Goal: Task Accomplishment & Management: Manage account settings

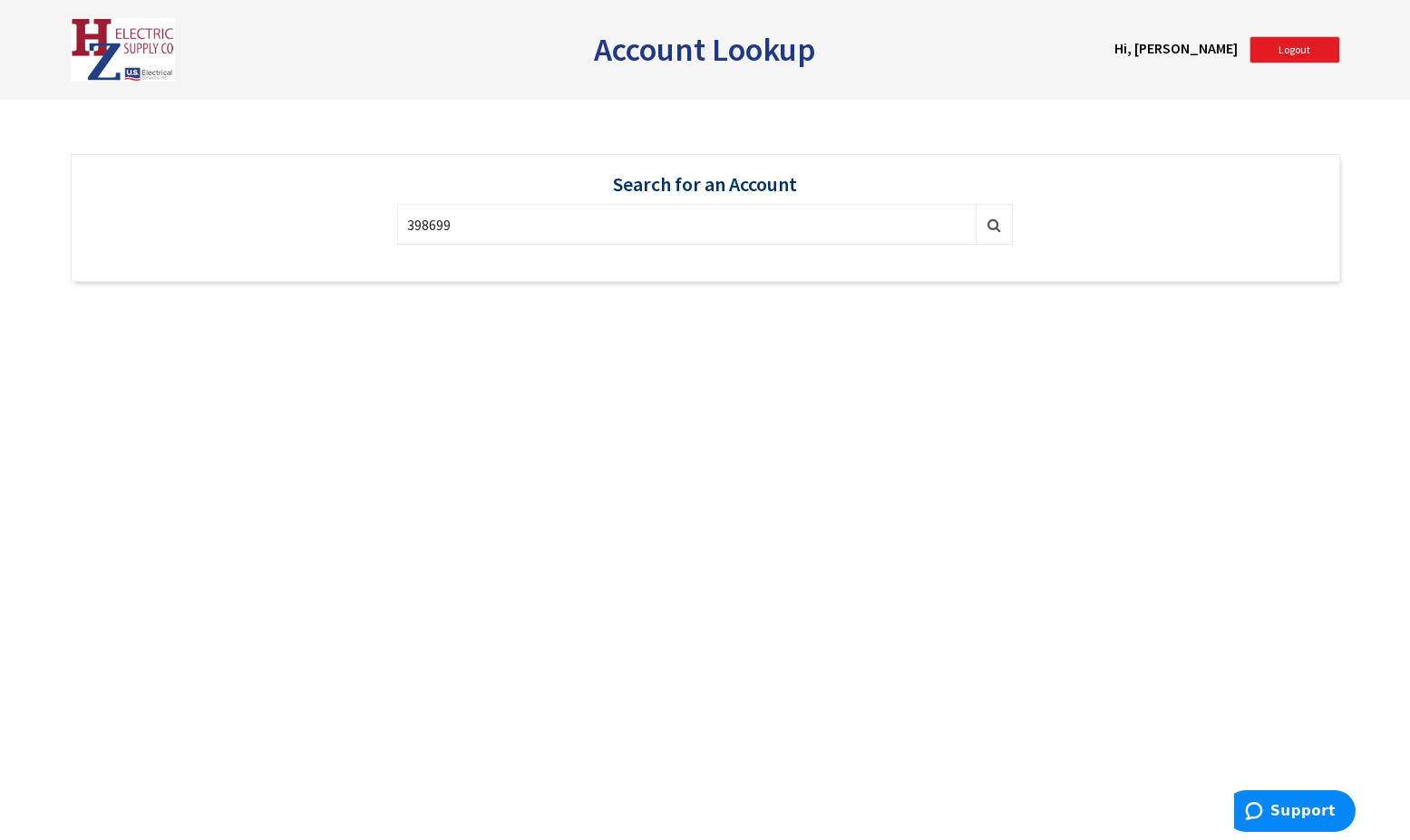
type input "398699"
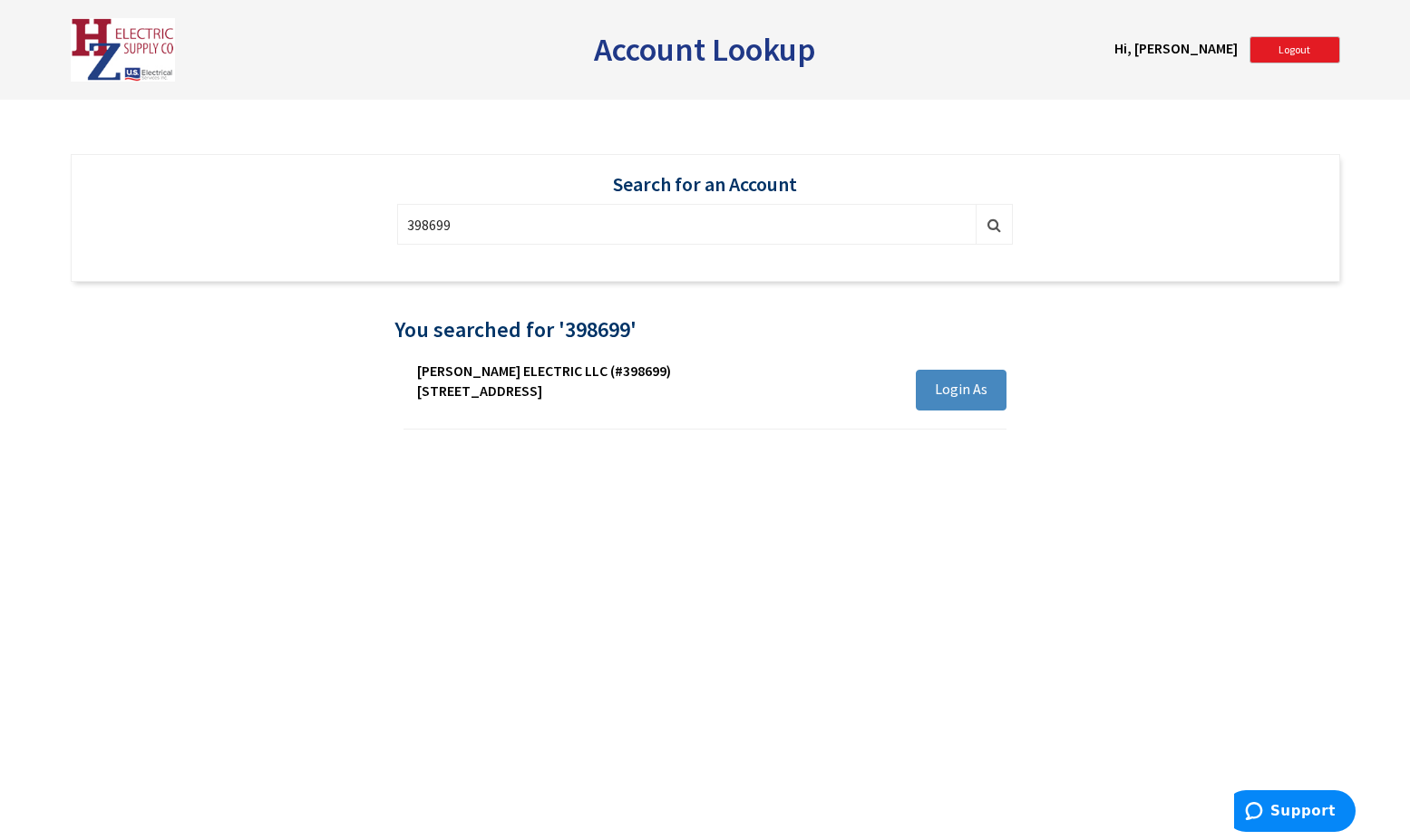
click at [944, 385] on span "Login As" at bounding box center [962, 389] width 53 height 18
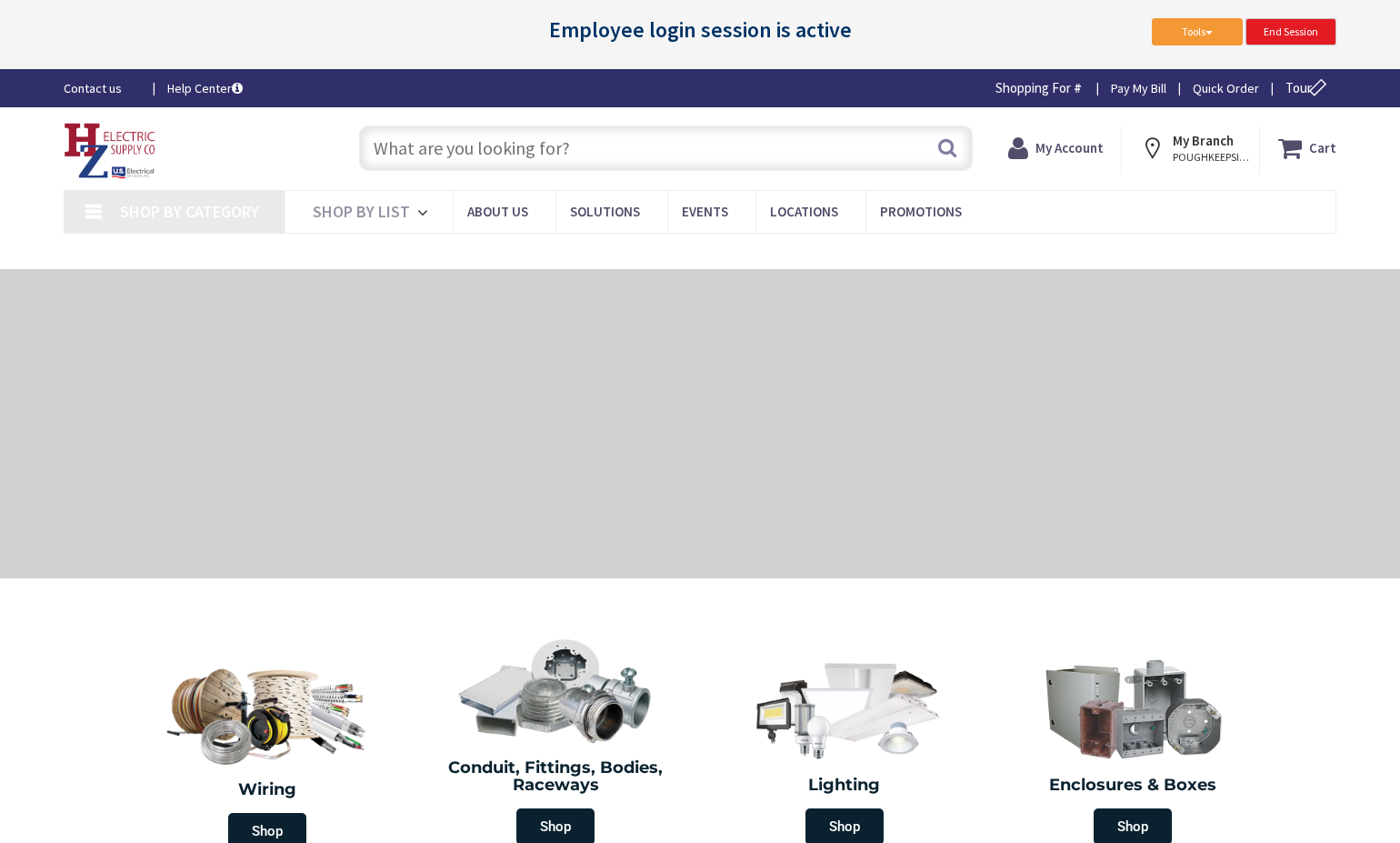
type input "[GEOGRAPHIC_DATA][US_STATE], [GEOGRAPHIC_DATA]"
click at [1085, 151] on strong "My Account" at bounding box center [1070, 148] width 68 height 17
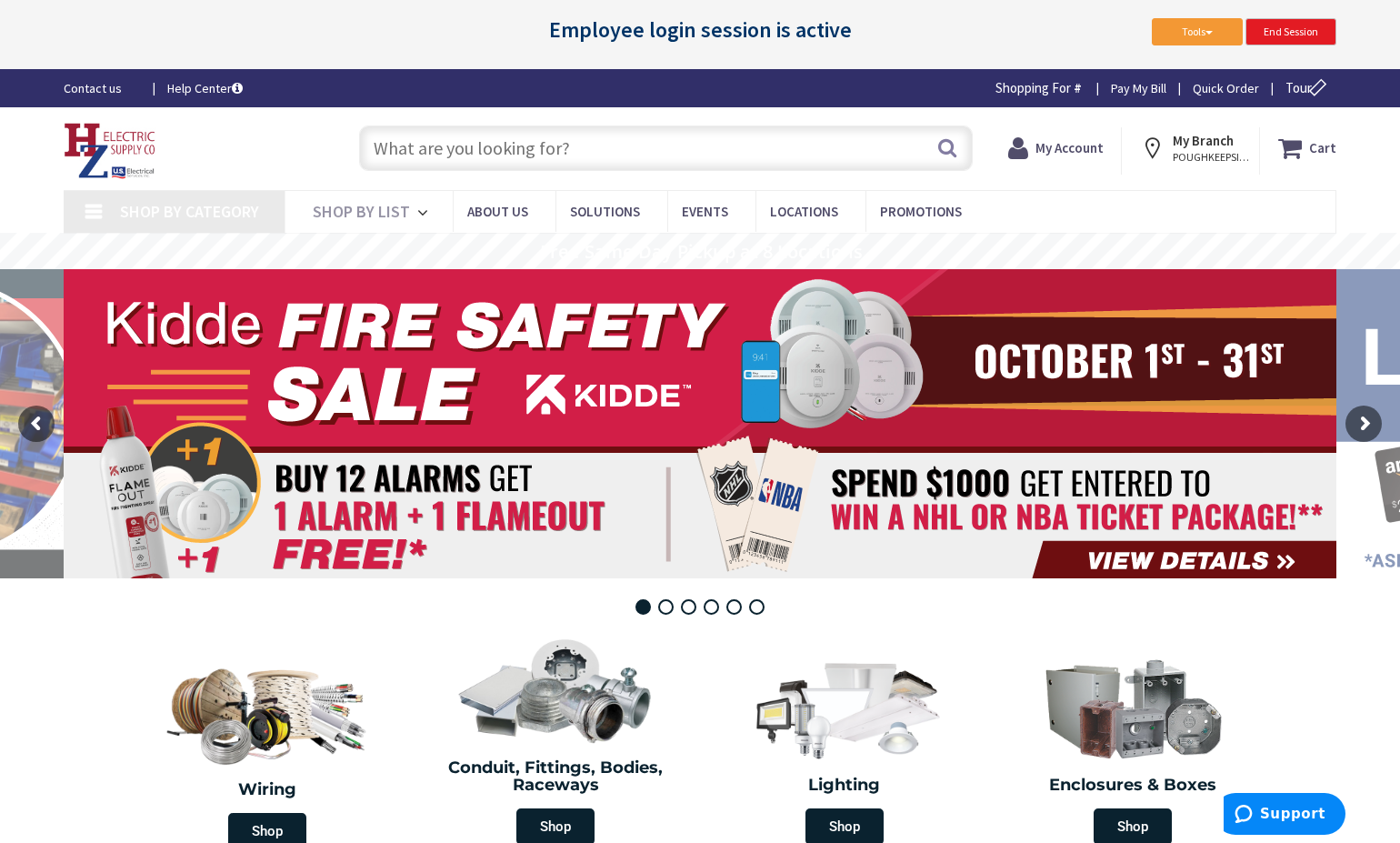
click at [1082, 150] on strong "My Account" at bounding box center [1070, 148] width 68 height 17
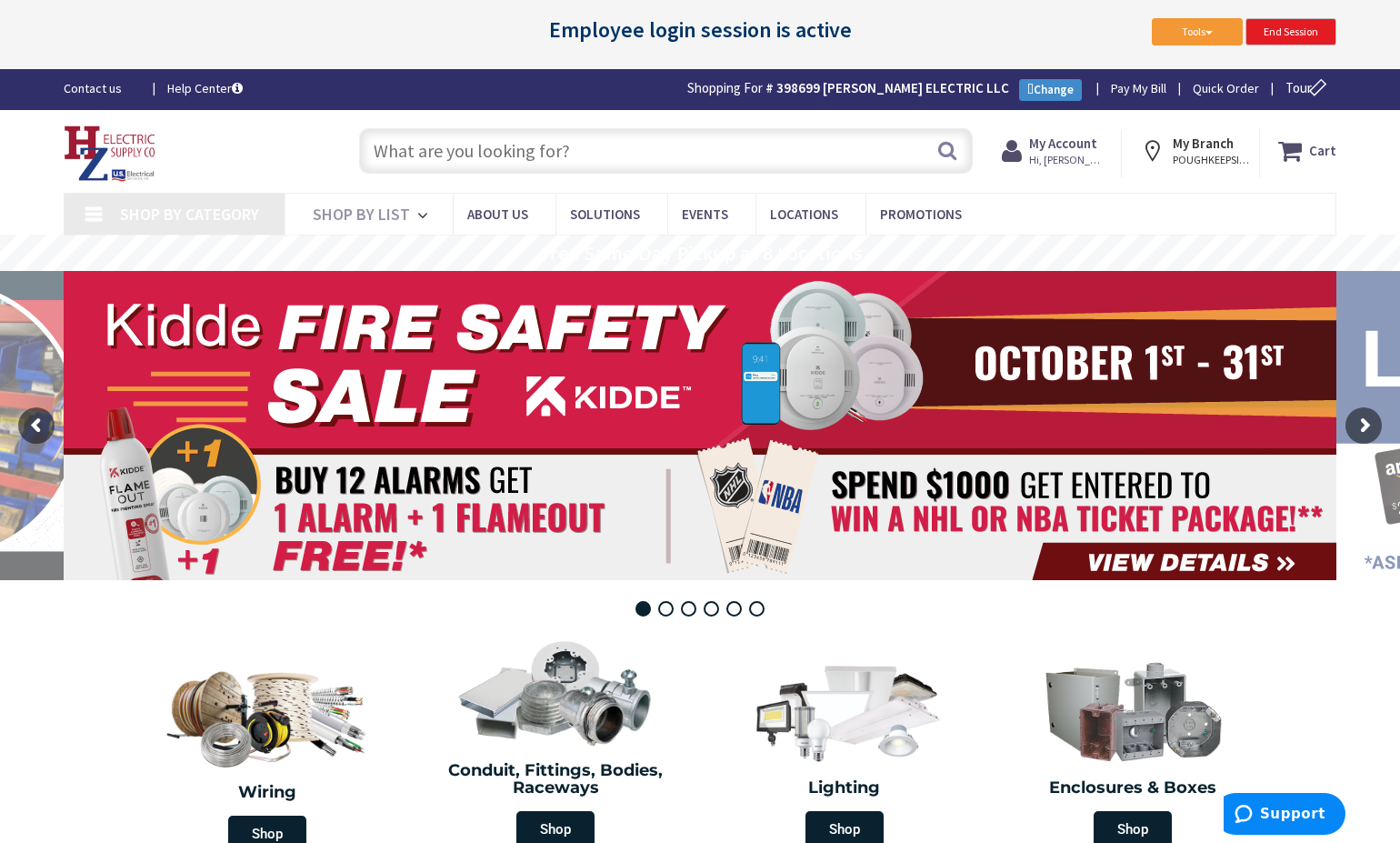
click at [1082, 150] on strong "My Account" at bounding box center [1064, 143] width 68 height 17
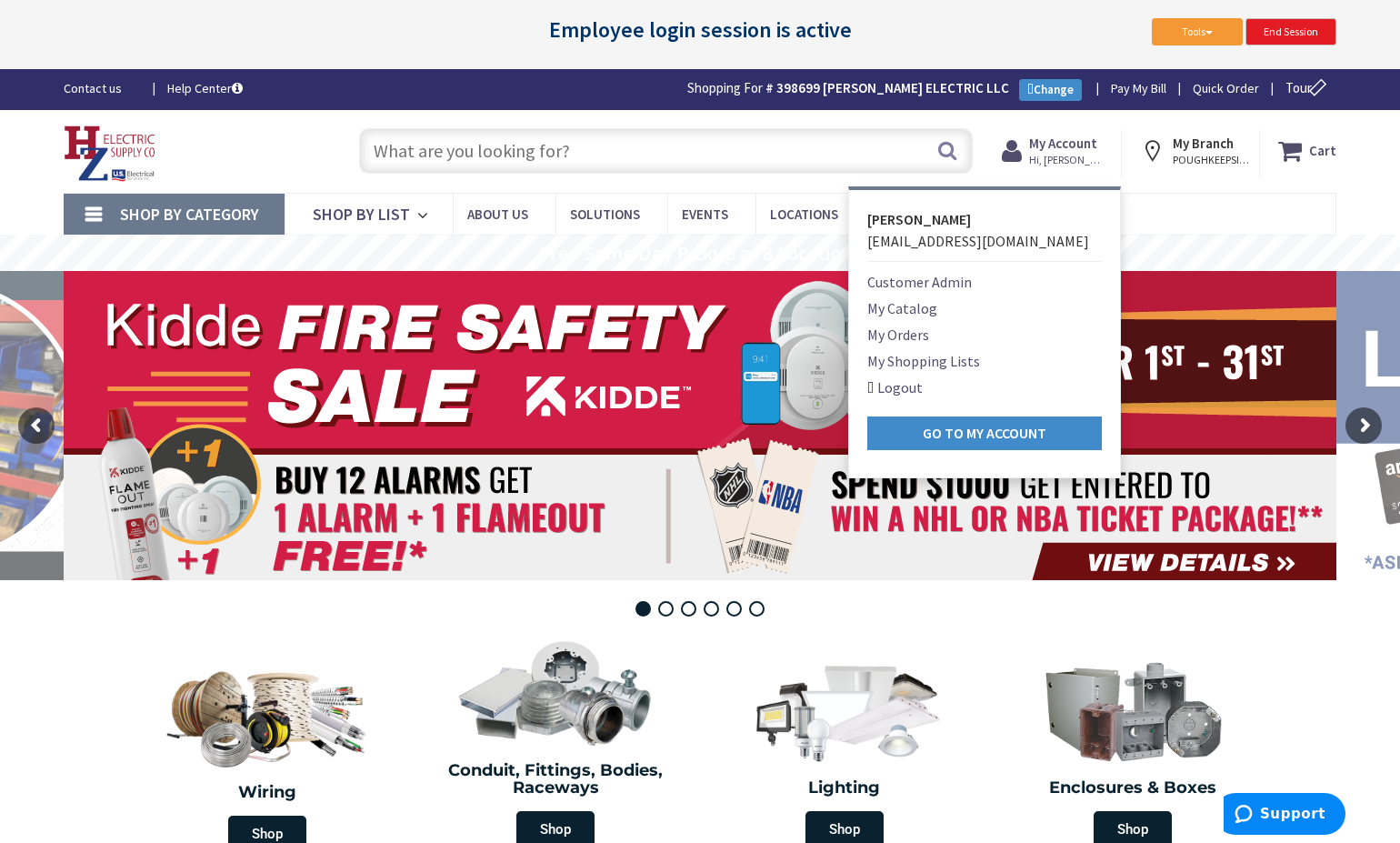
click at [923, 283] on link "Customer Admin" at bounding box center [920, 283] width 105 height 22
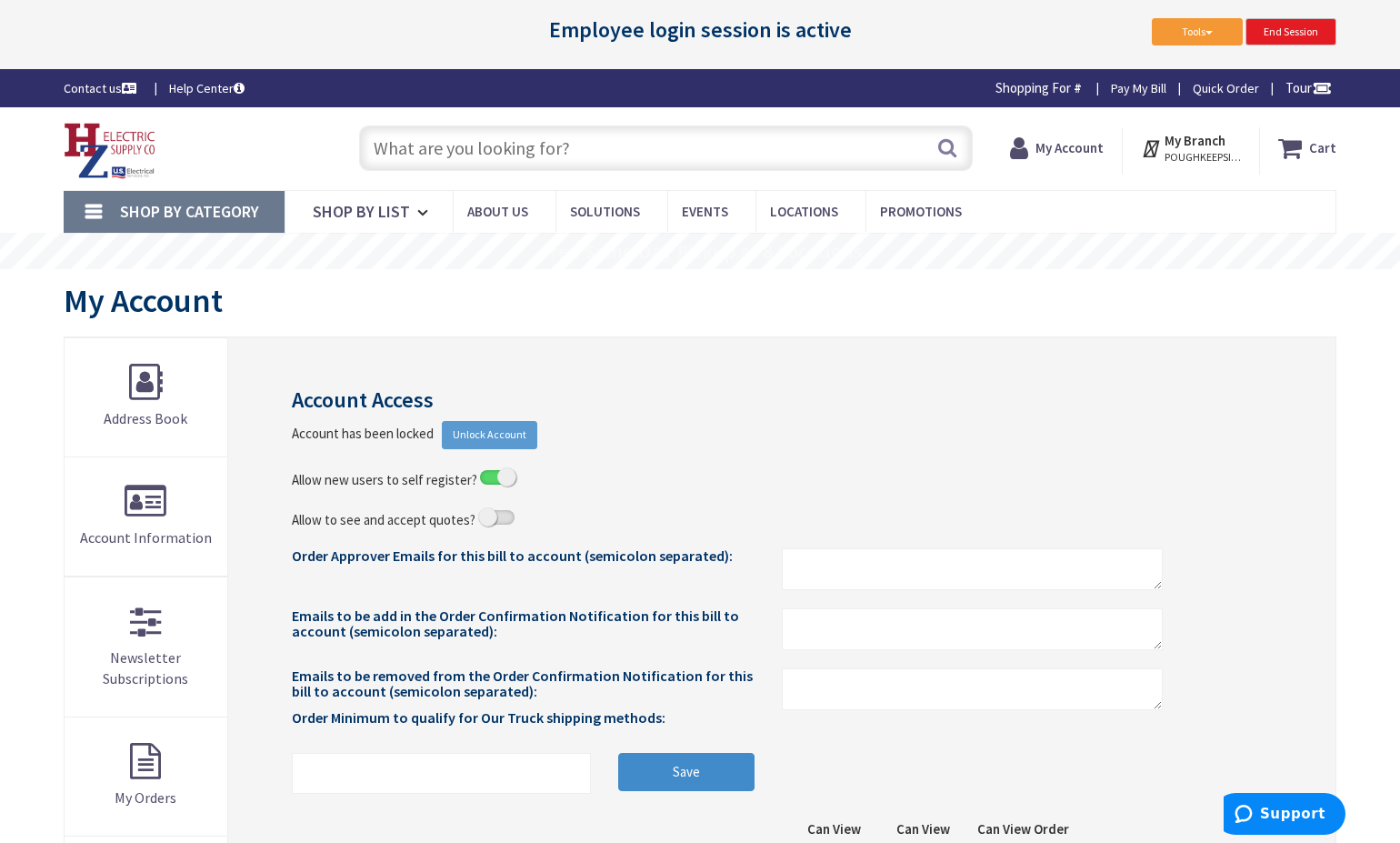
click at [470, 432] on span "Unlock Account" at bounding box center [490, 435] width 95 height 28
